Goal: Unclear

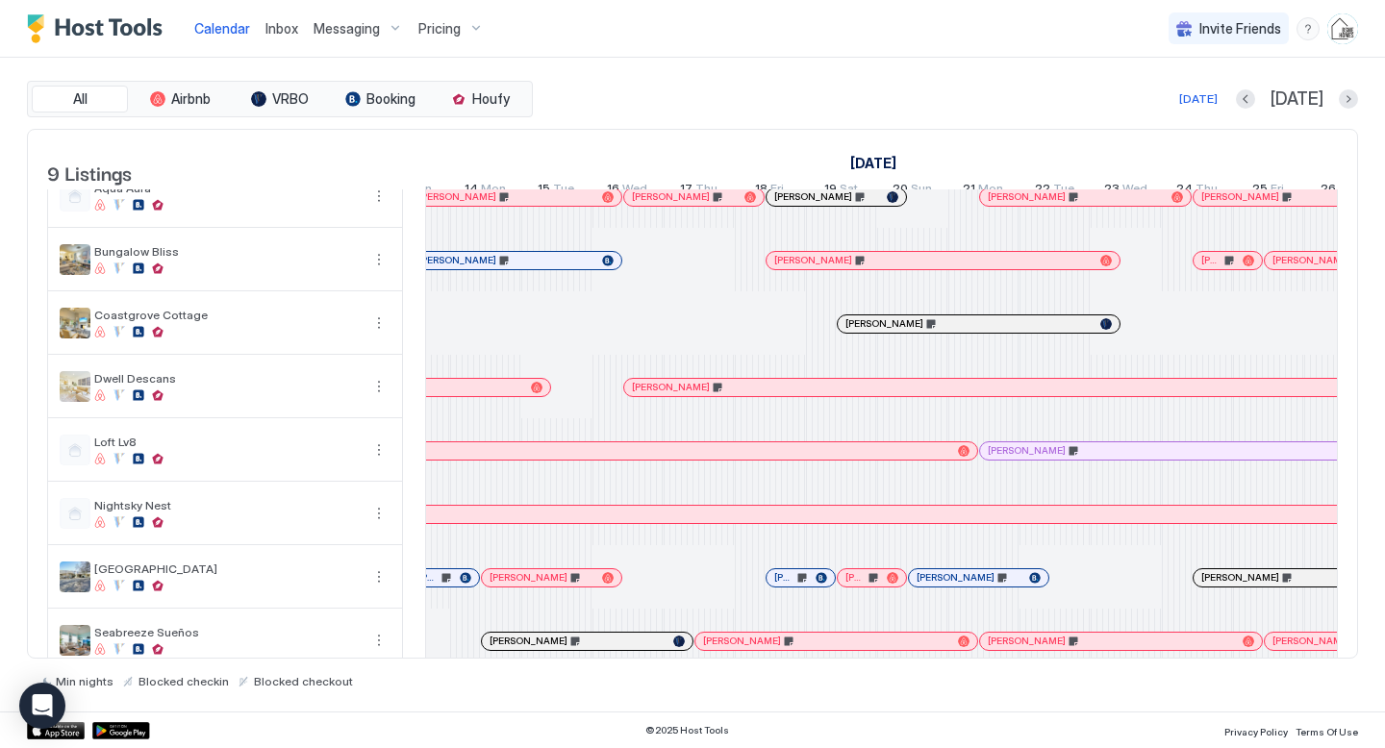
scroll to position [119, 0]
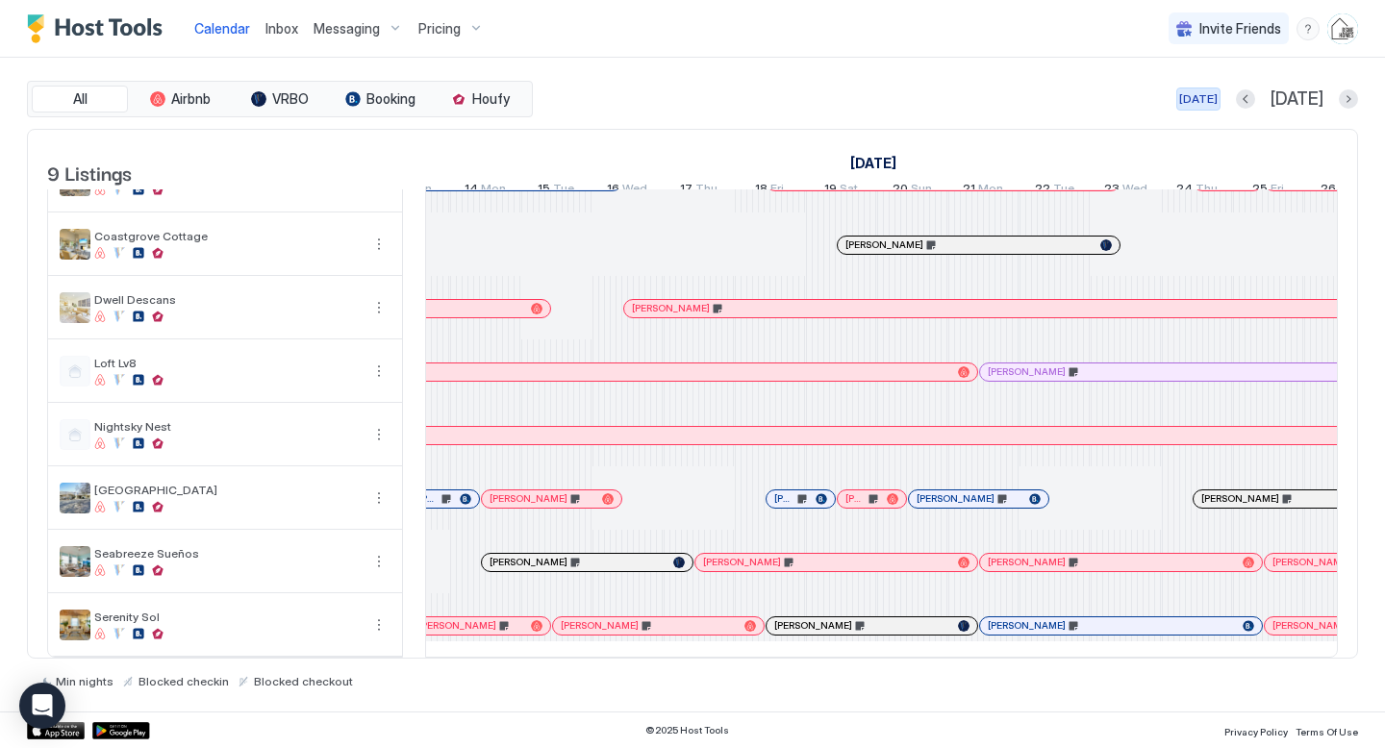
click at [1218, 99] on div "[DATE]" at bounding box center [1198, 98] width 38 height 17
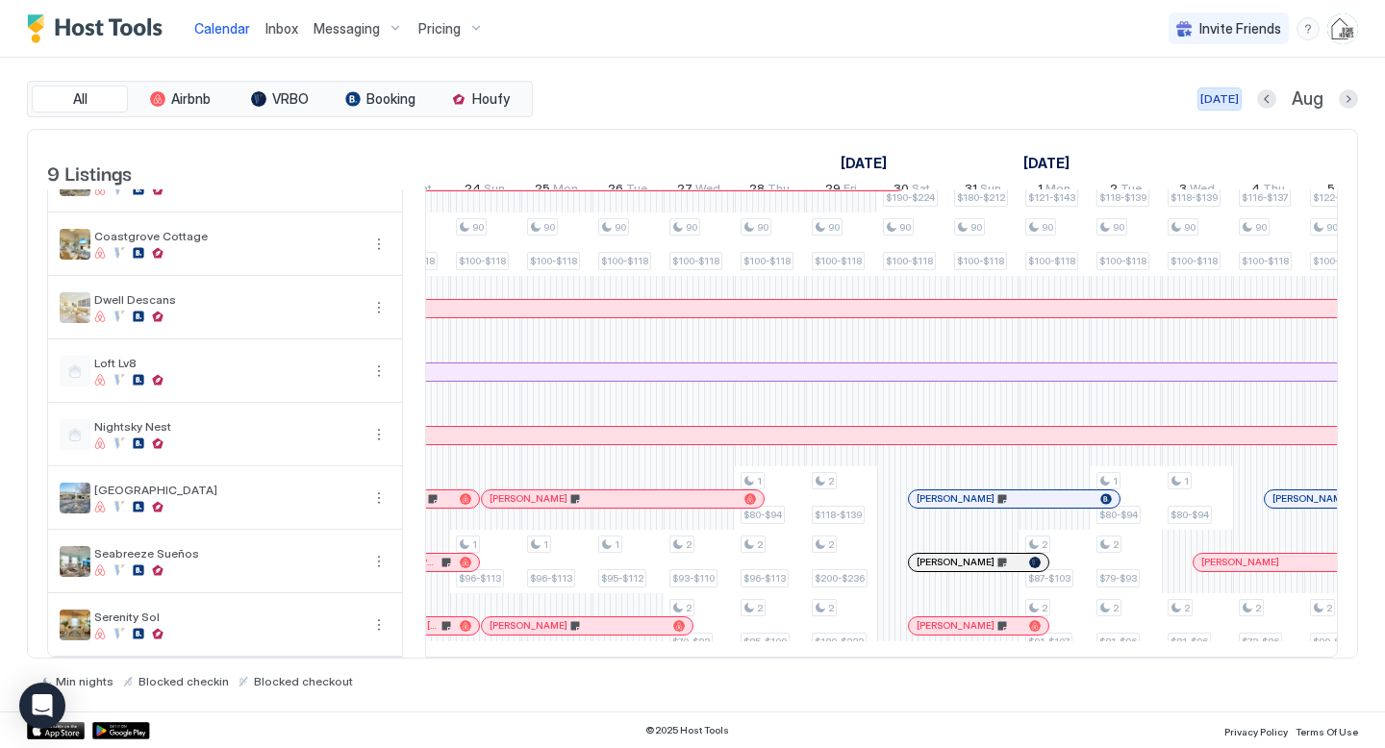
scroll to position [0, 1069]
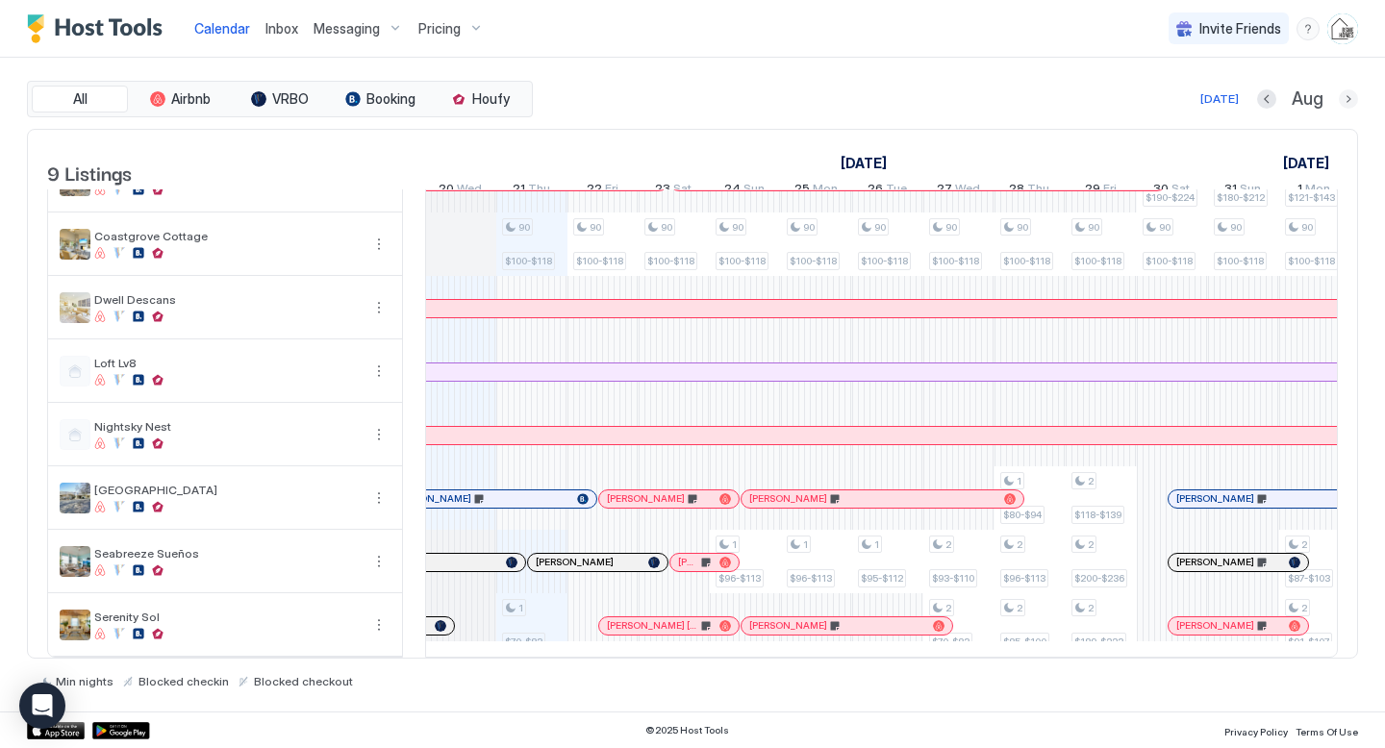
click at [1348, 96] on button "Next month" at bounding box center [1348, 98] width 19 height 19
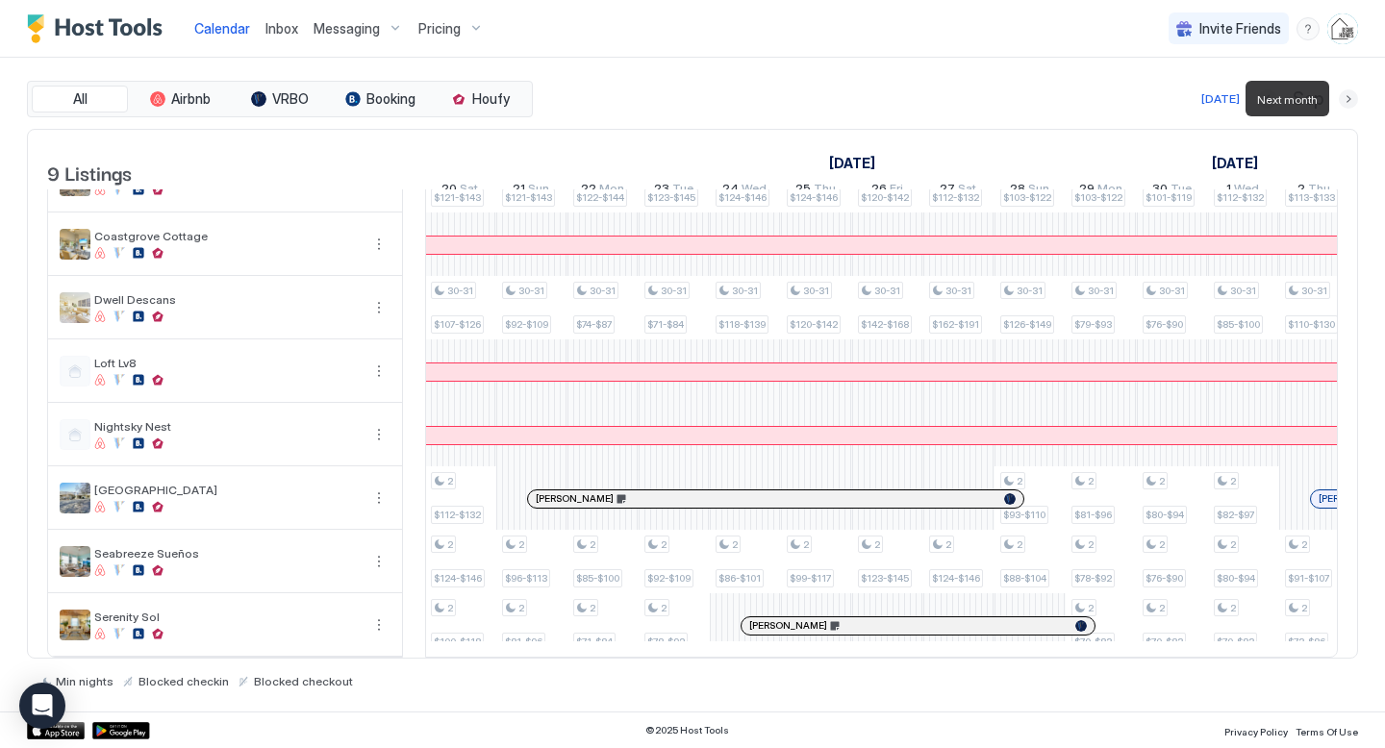
click at [1348, 96] on button "Next month" at bounding box center [1348, 98] width 19 height 19
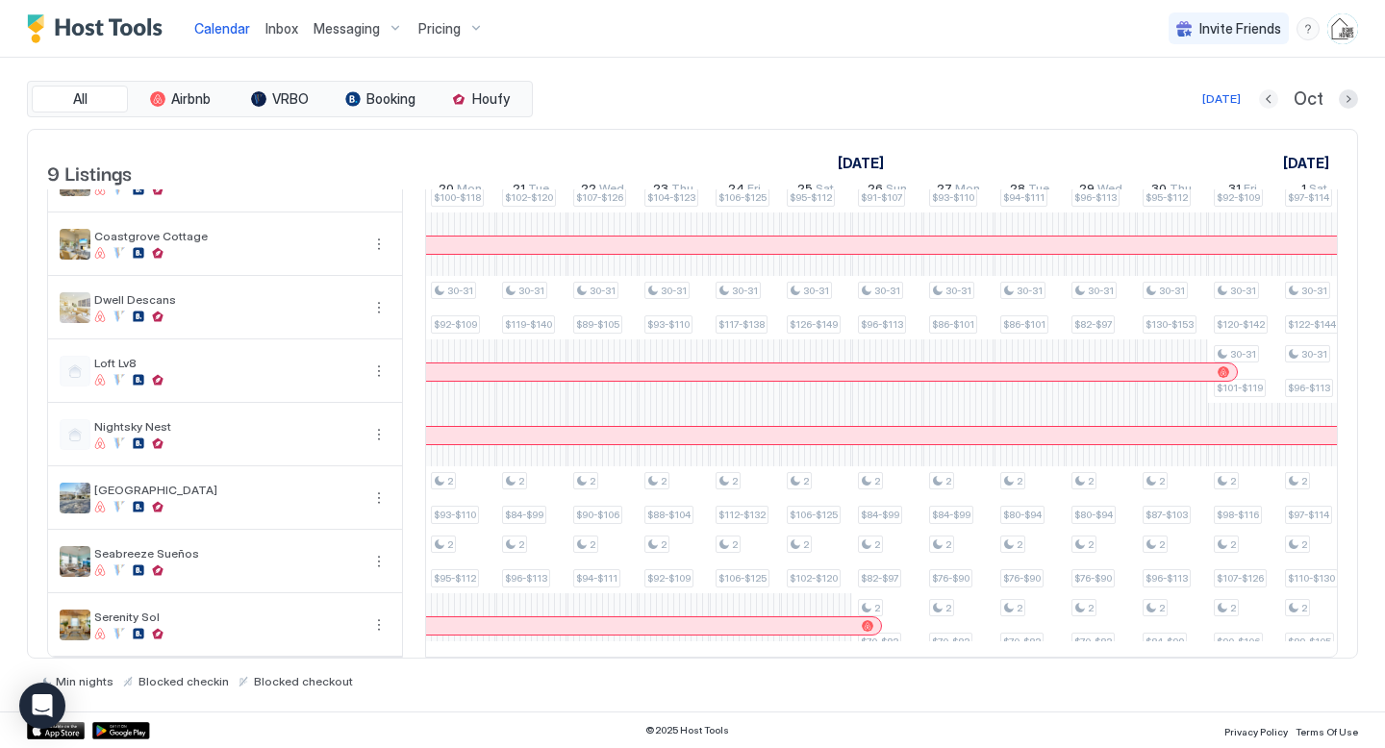
click at [1271, 96] on button "Previous month" at bounding box center [1268, 98] width 19 height 19
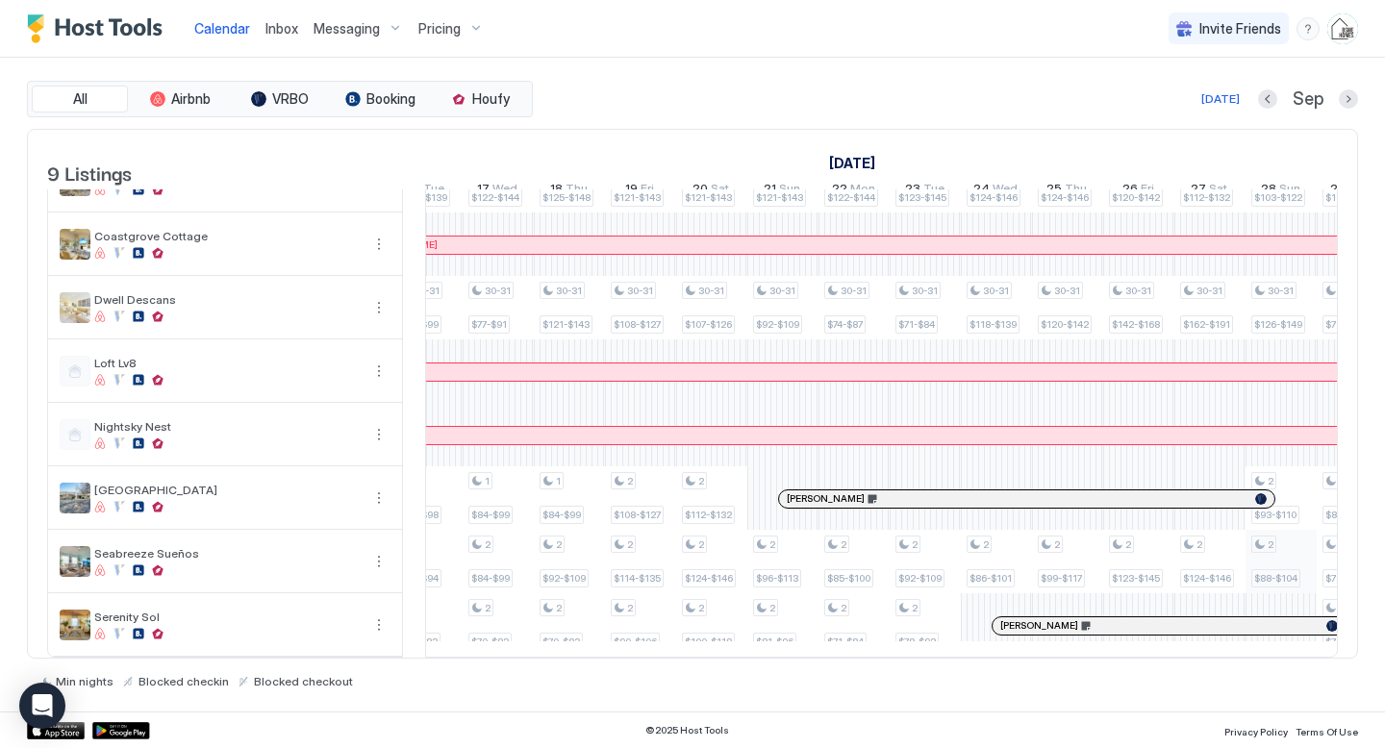
scroll to position [0, 0]
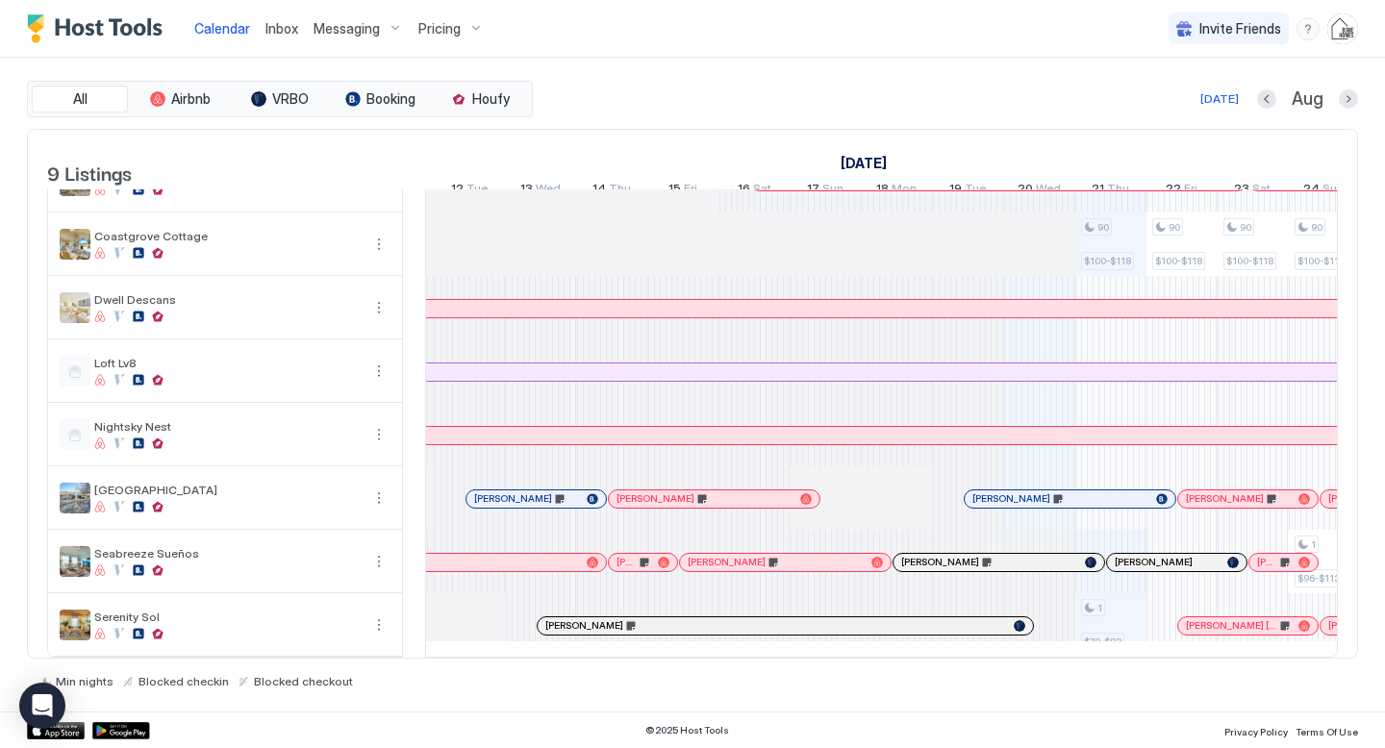
click at [653, 623] on div at bounding box center [652, 625] width 15 height 15
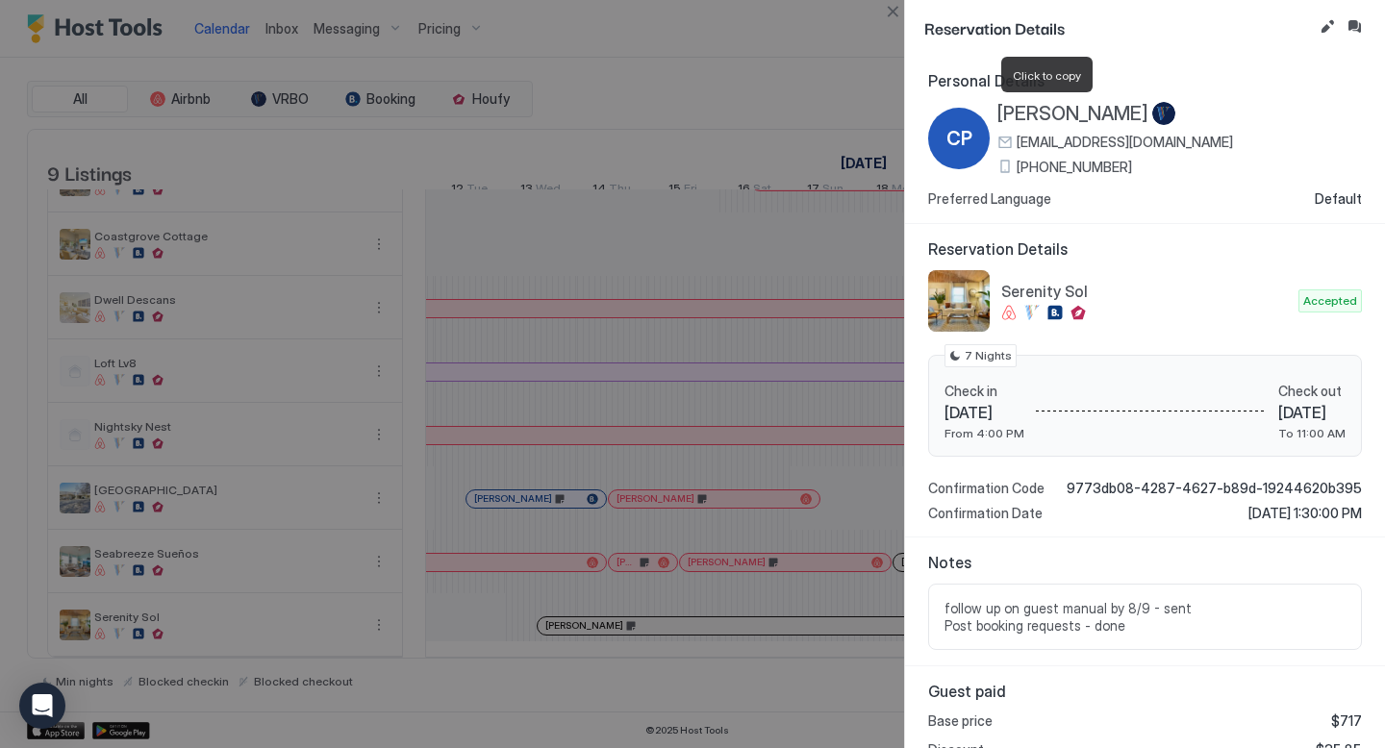
click at [1033, 117] on span "[PERSON_NAME]" at bounding box center [1072, 114] width 151 height 24
